Goal: Find specific page/section

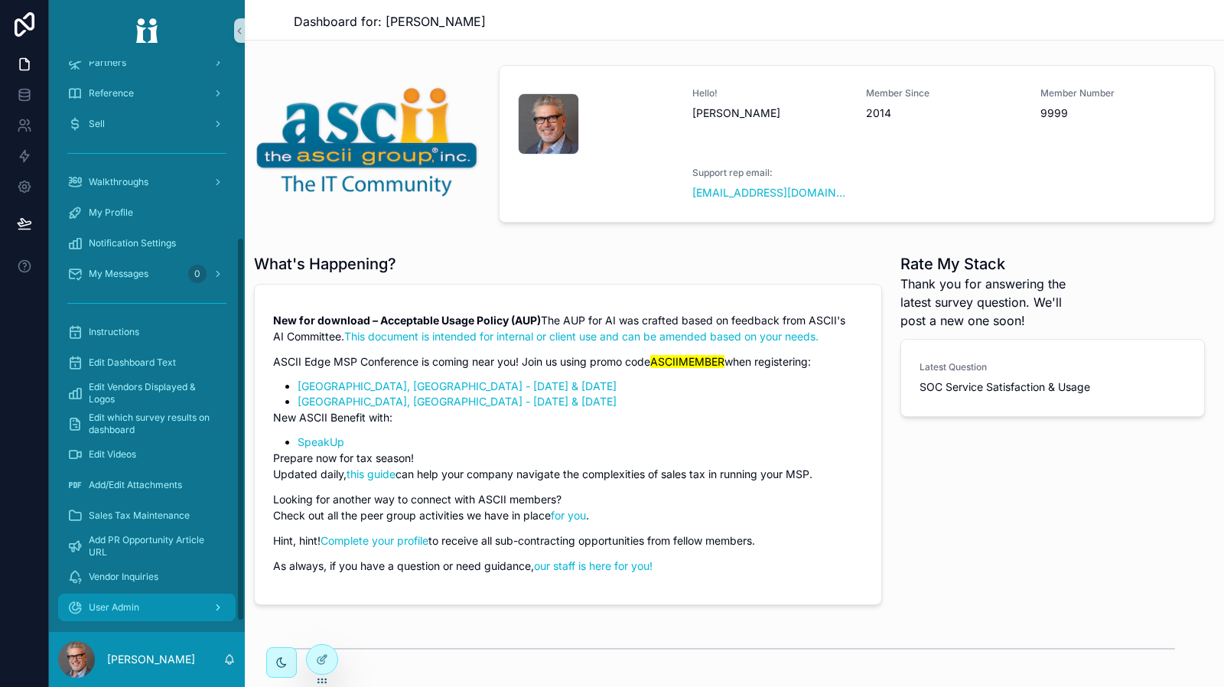
scroll to position [277, 0]
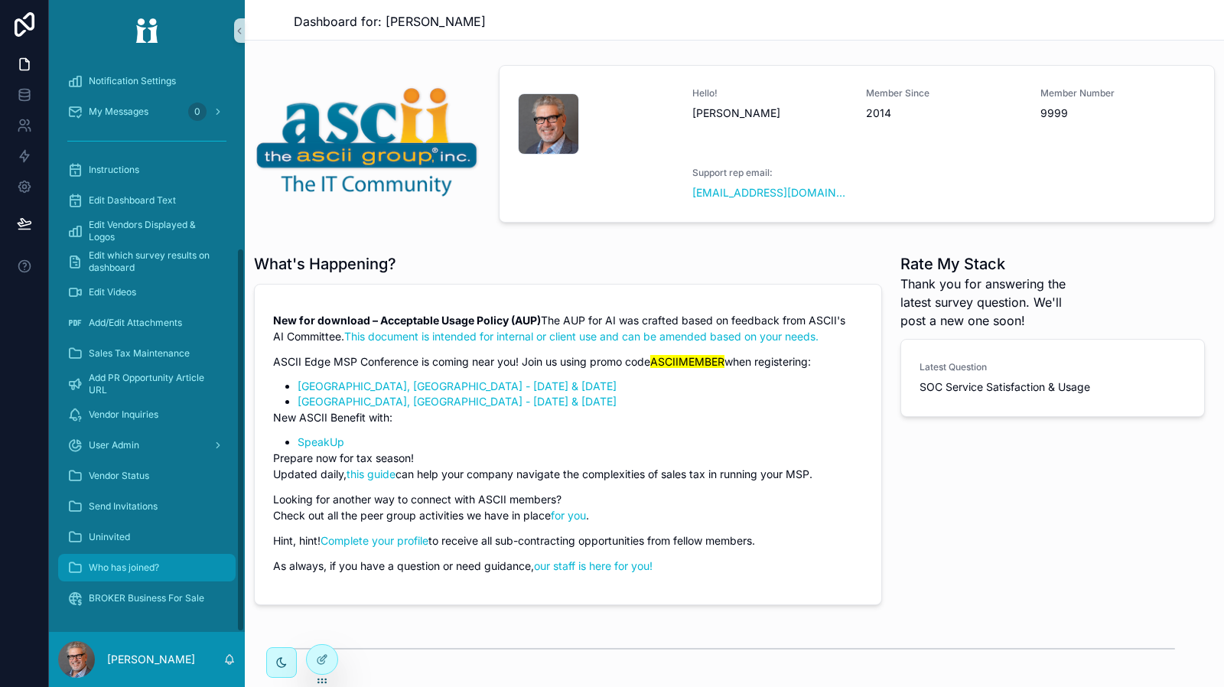
click at [175, 572] on div "Who has joined?" at bounding box center [146, 568] width 159 height 24
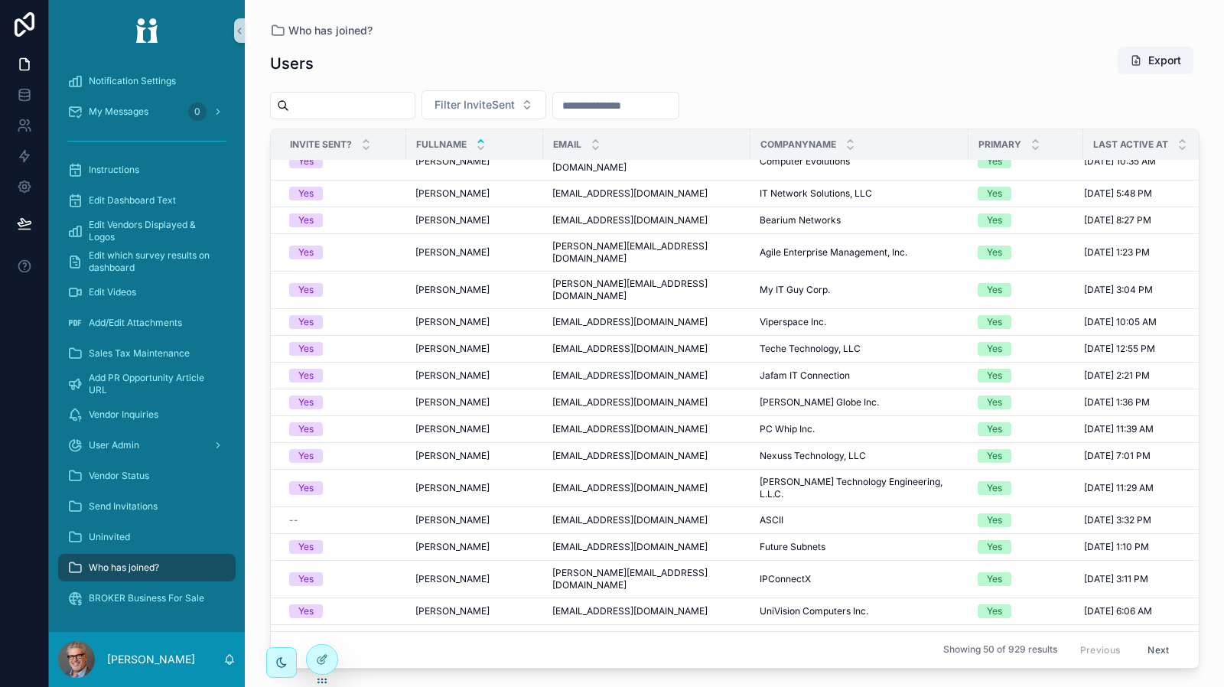
scroll to position [153, 0]
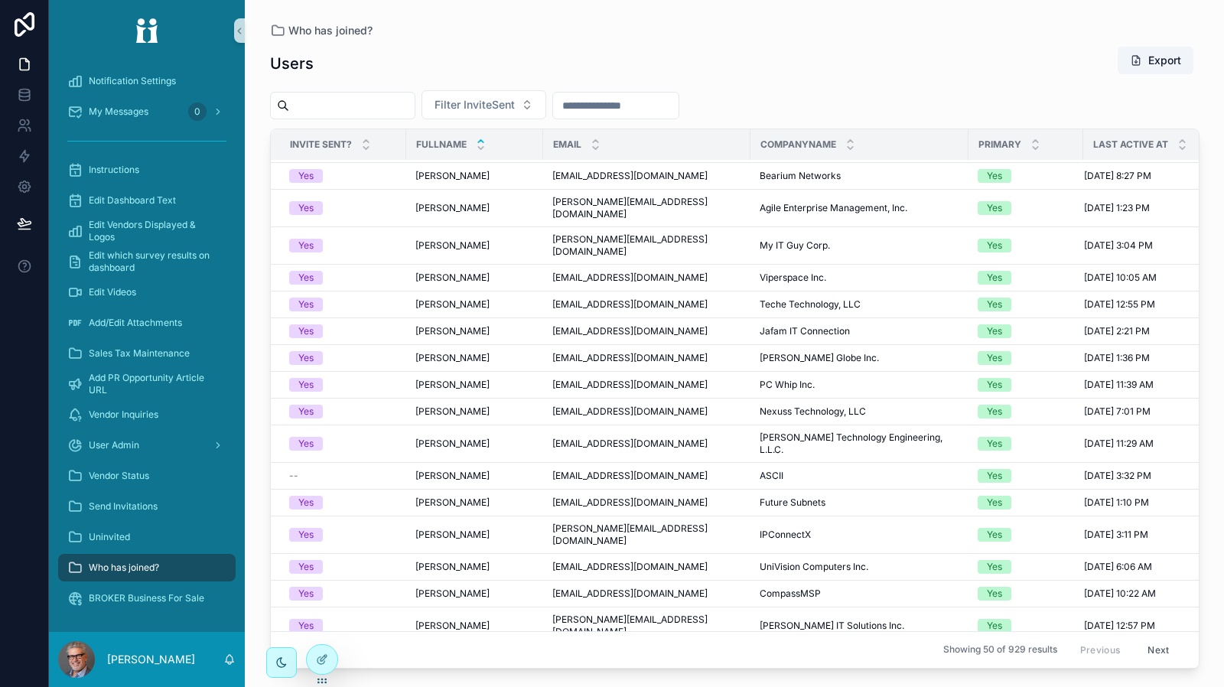
click at [917, 24] on div "Who has joined?" at bounding box center [735, 30] width 930 height 12
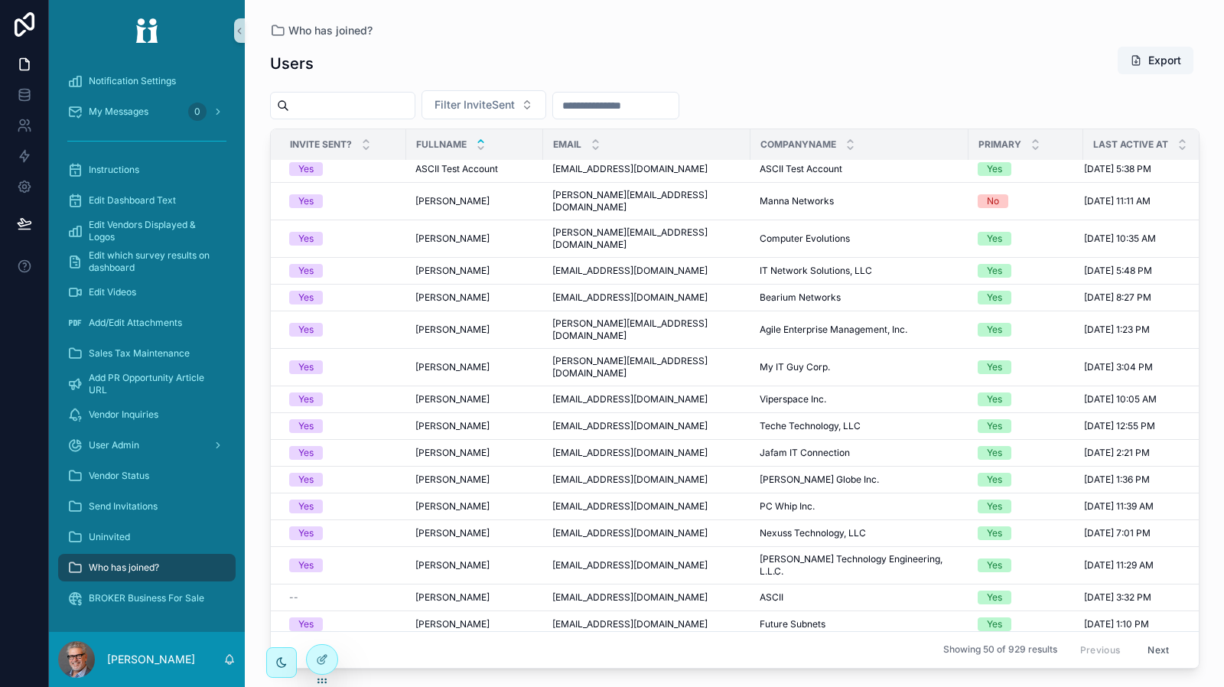
scroll to position [0, 0]
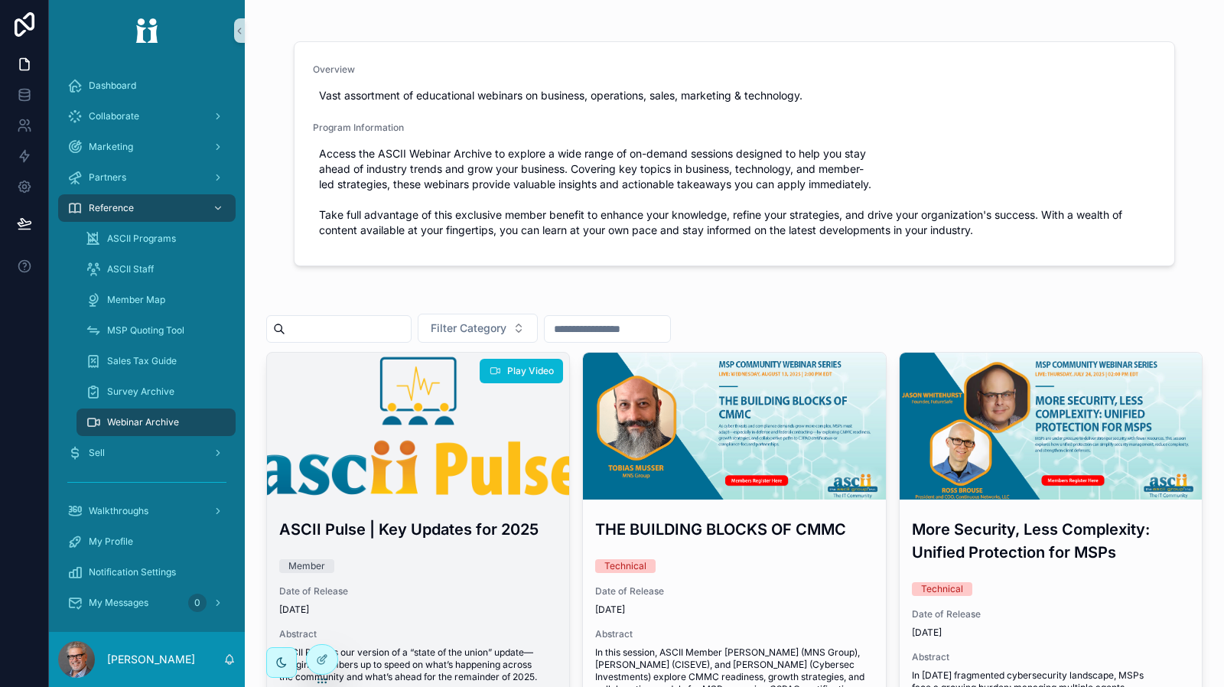
scroll to position [153, 0]
